Goal: Entertainment & Leisure: Consume media (video, audio)

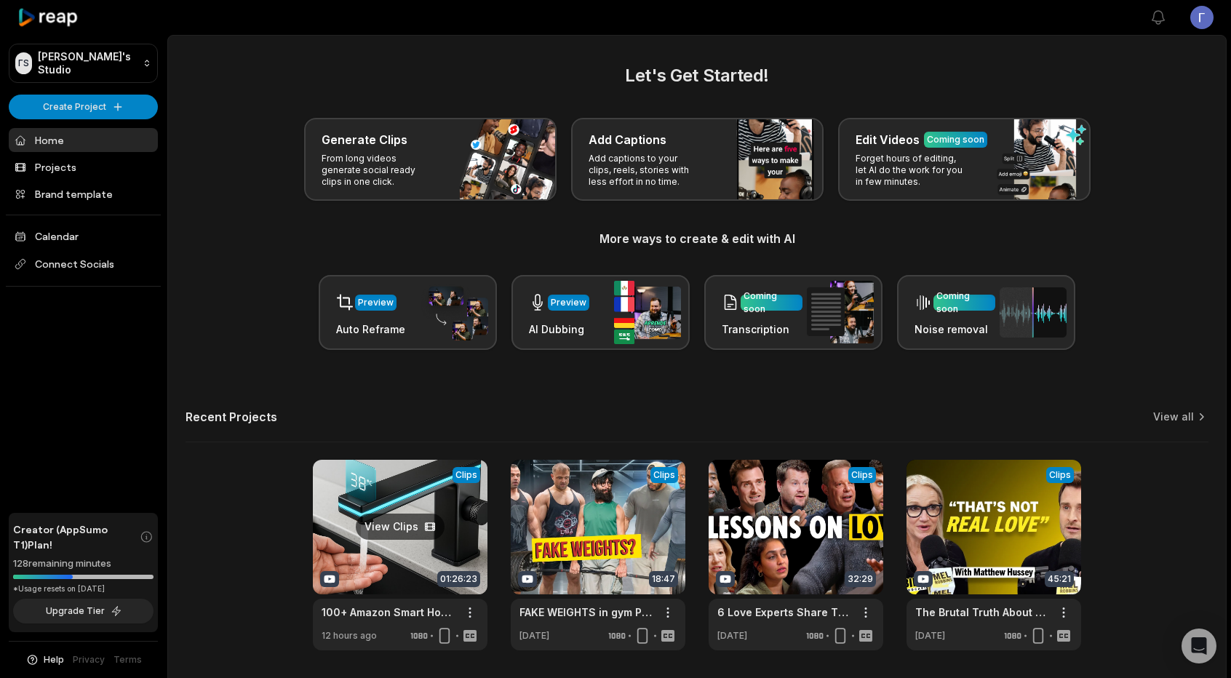
click at [401, 495] on link at bounding box center [400, 555] width 175 height 191
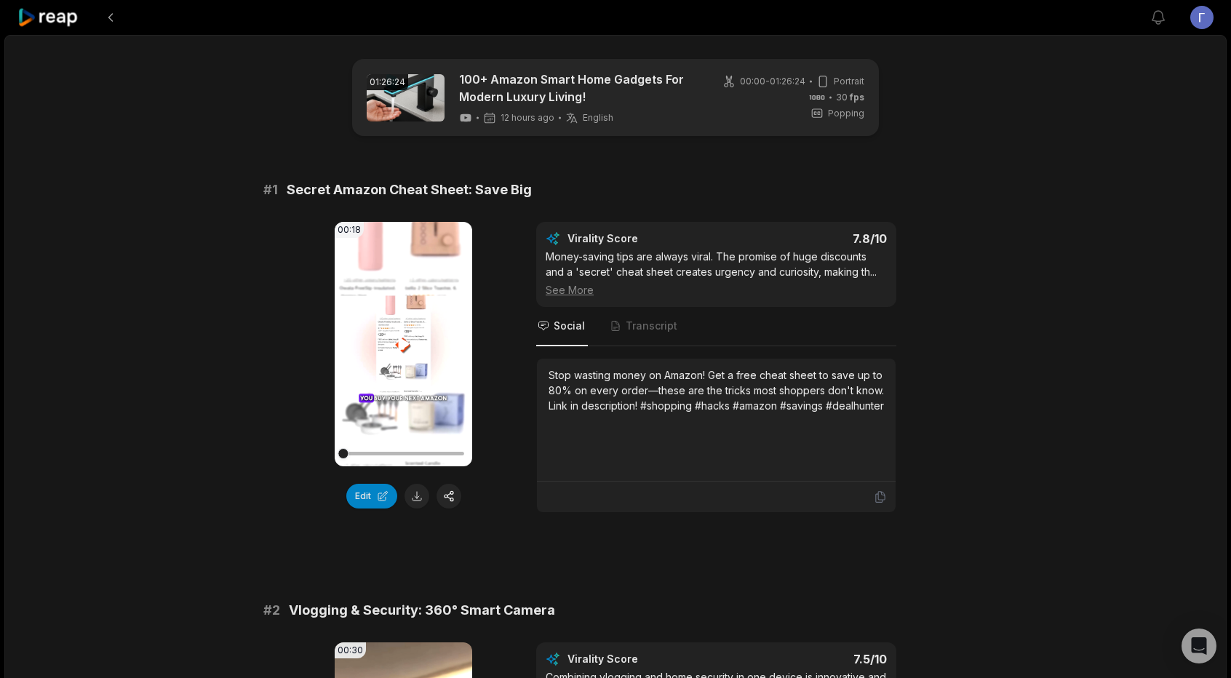
click at [396, 343] on icon at bounding box center [403, 343] width 17 height 17
click at [397, 343] on icon at bounding box center [403, 343] width 17 height 17
click at [374, 344] on video "Your browser does not support mp4 format." at bounding box center [403, 344] width 137 height 244
click at [451, 343] on video "Your browser does not support mp4 format." at bounding box center [403, 344] width 137 height 244
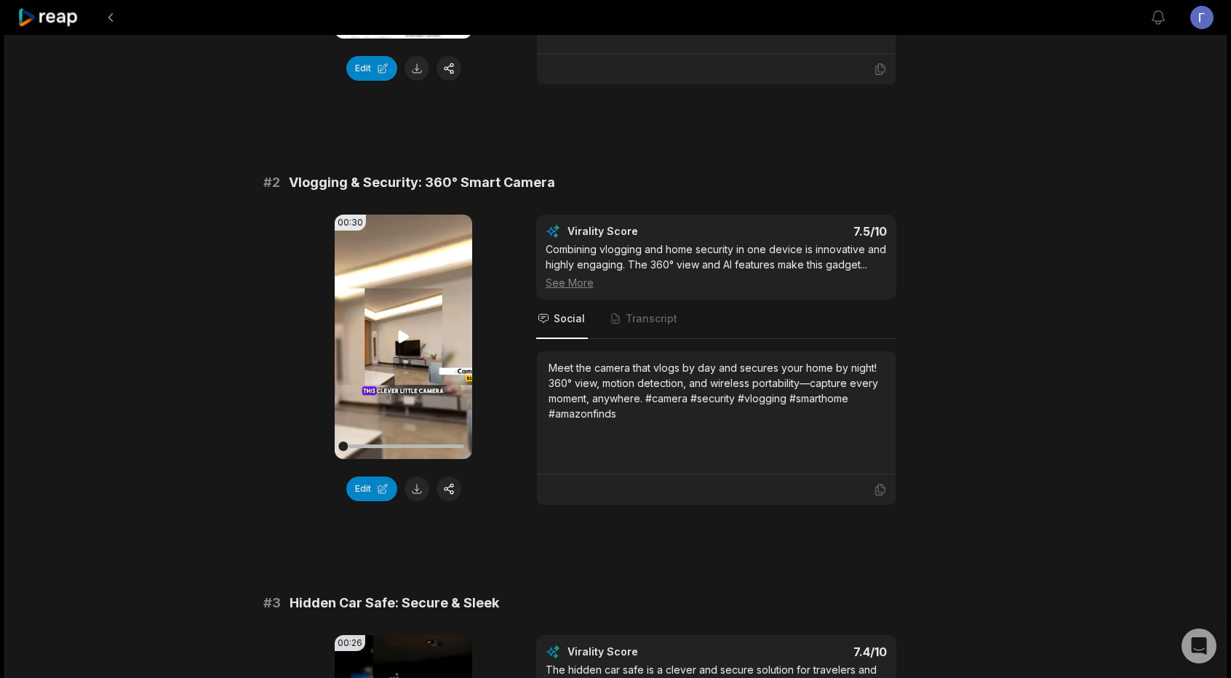
scroll to position [436, 0]
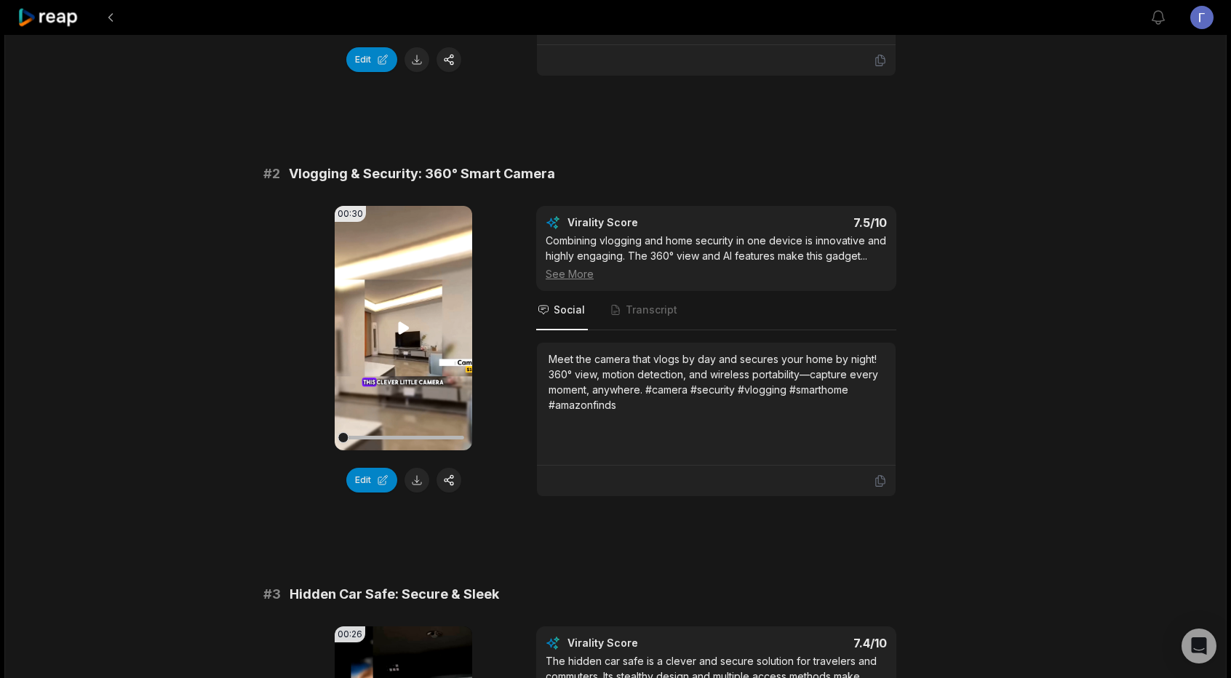
click at [406, 337] on video "Your browser does not support mp4 format." at bounding box center [403, 328] width 137 height 244
